Goal: Go to known website: Access a specific website the user already knows

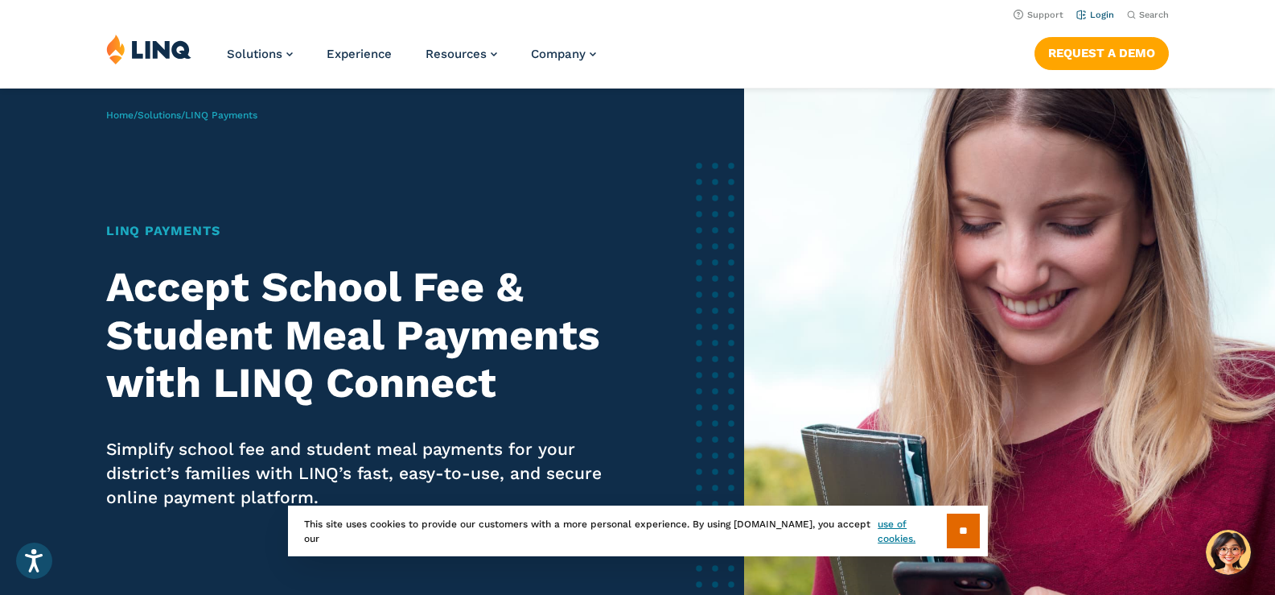
click at [1103, 12] on link "Login" at bounding box center [1096, 15] width 38 height 10
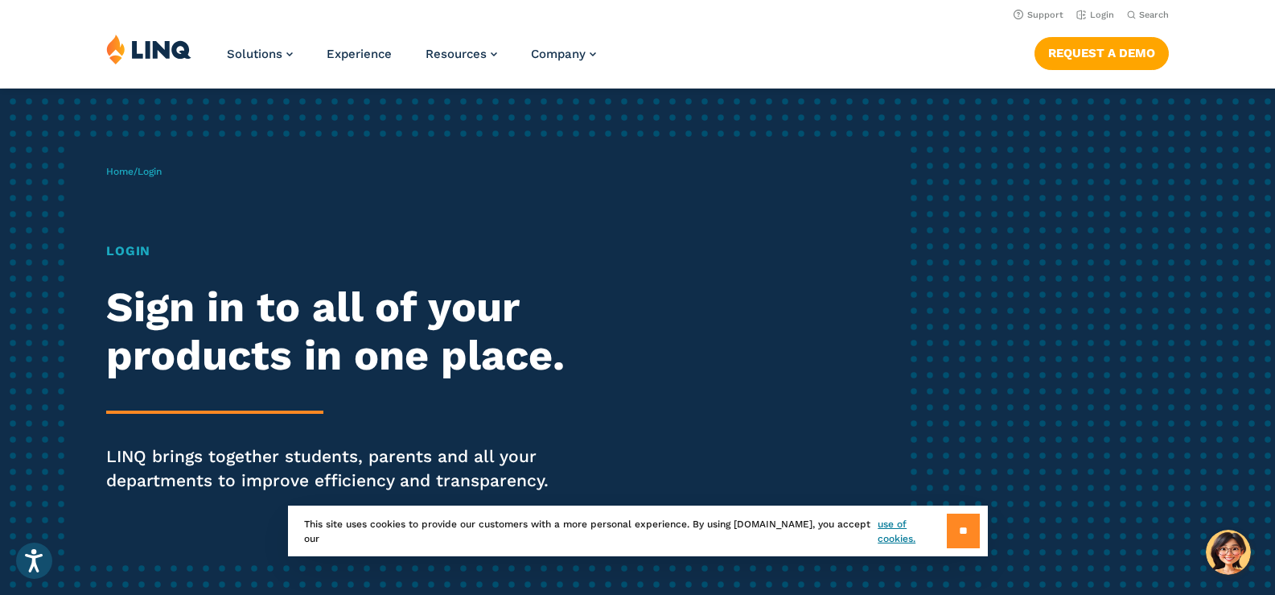
click at [962, 528] on input "**" at bounding box center [963, 530] width 33 height 35
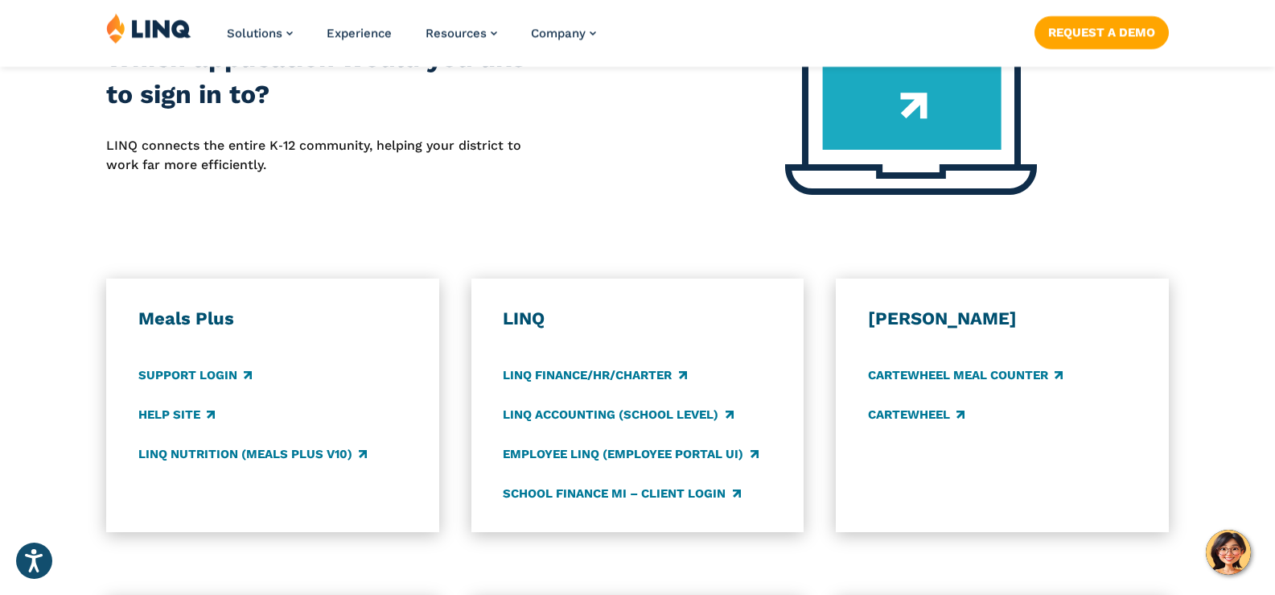
scroll to position [724, 0]
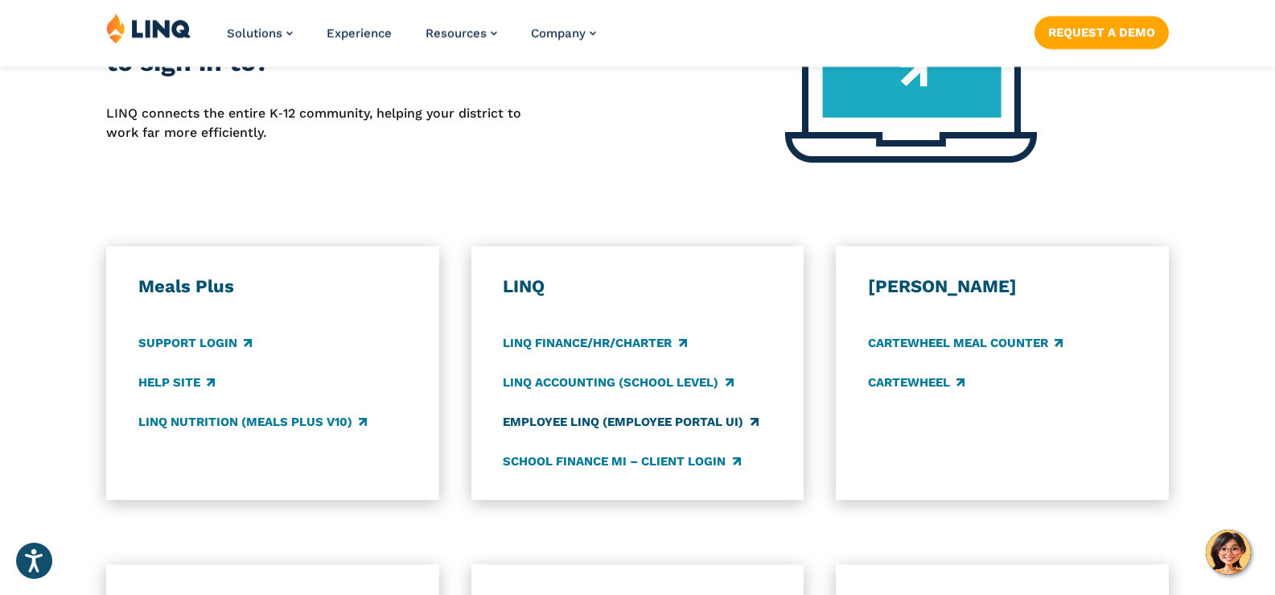
click at [588, 421] on link "Employee LINQ (Employee Portal UI)" at bounding box center [630, 422] width 255 height 18
